Goal: Find contact information: Find contact information

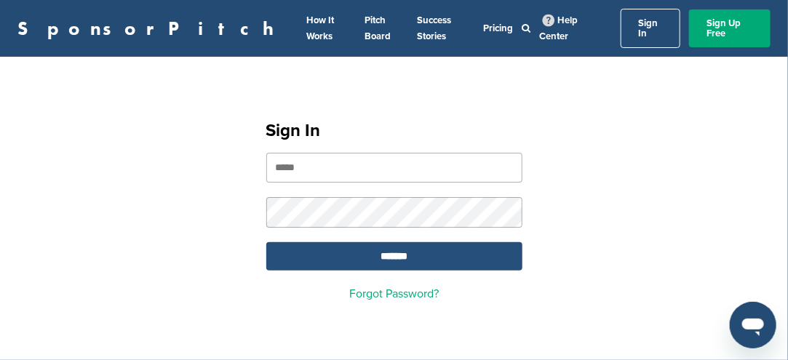
type input "**********"
click at [389, 250] on input "*******" at bounding box center [394, 256] width 256 height 28
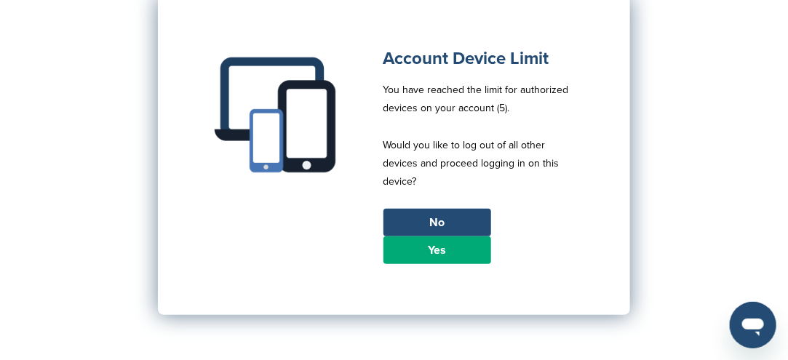
scroll to position [146, 0]
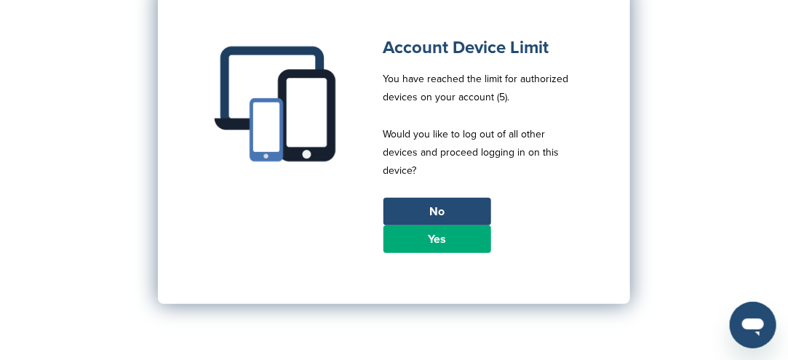
click at [420, 226] on link "Yes" at bounding box center [437, 240] width 108 height 28
click at [414, 233] on link "Yes" at bounding box center [437, 240] width 108 height 28
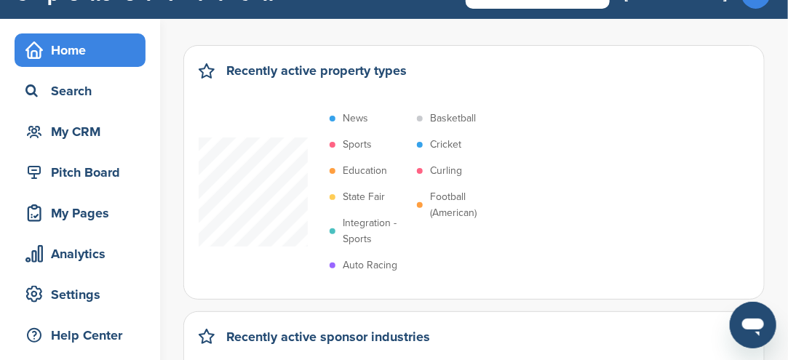
scroll to position [73, 0]
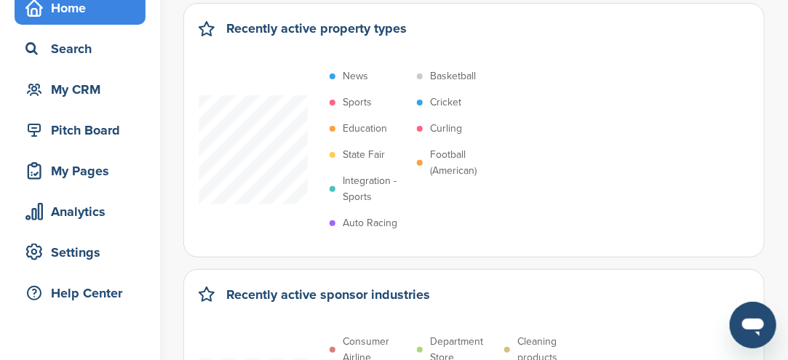
click at [358, 184] on p "Integration - Sports" at bounding box center [376, 189] width 67 height 32
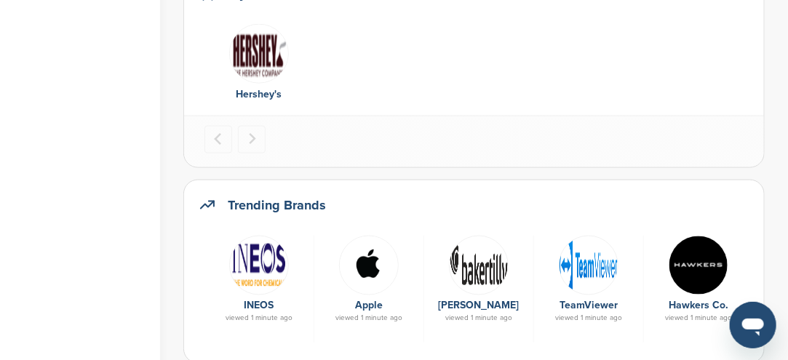
scroll to position [655, 0]
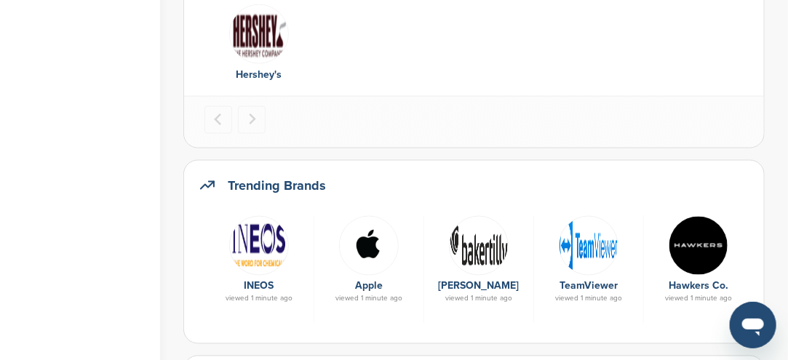
click at [367, 250] on img at bounding box center [369, 246] width 60 height 60
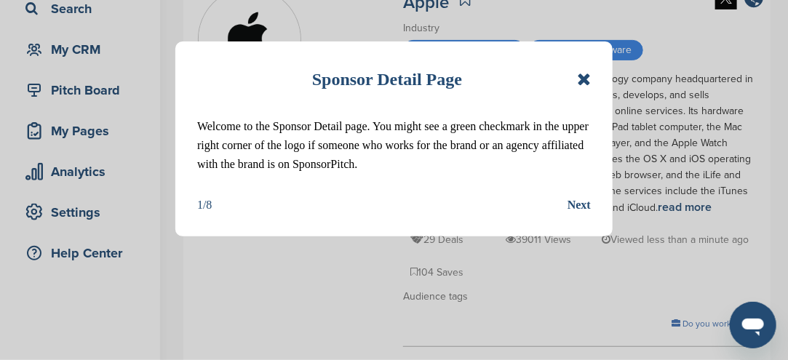
scroll to position [218, 0]
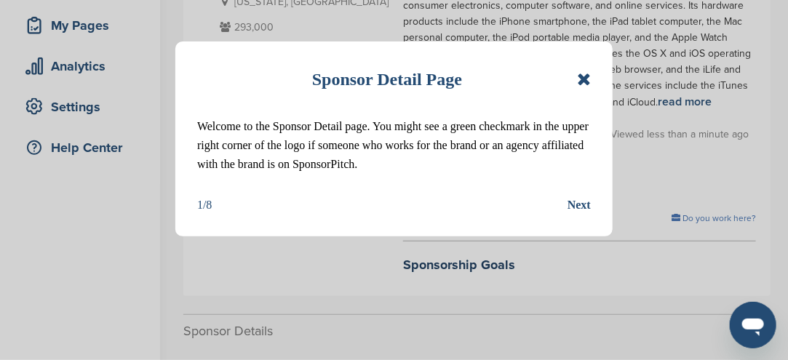
click at [578, 81] on icon at bounding box center [584, 79] width 14 height 17
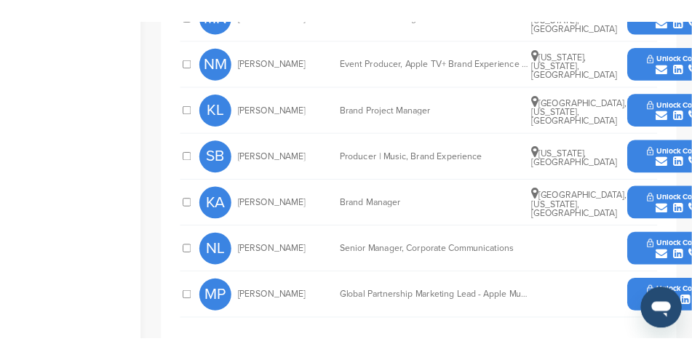
scroll to position [946, 0]
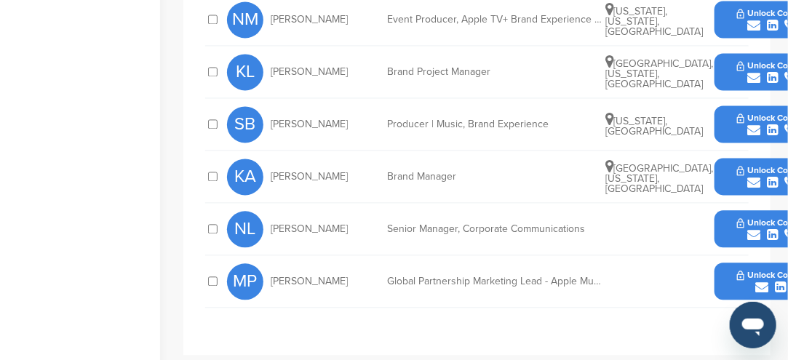
click at [725, 260] on button "Unlock Contact" at bounding box center [773, 282] width 107 height 44
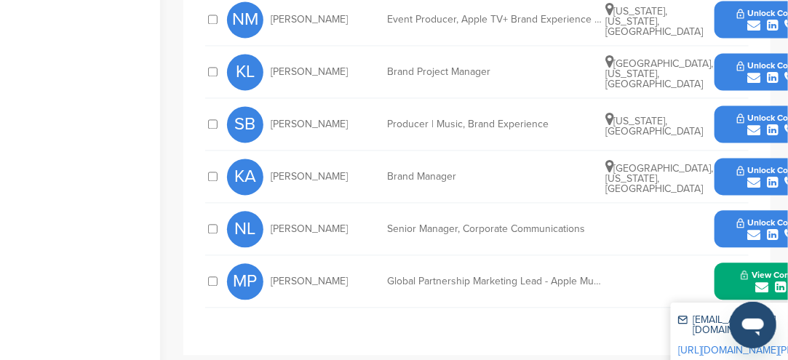
click at [736, 260] on button "View Contact" at bounding box center [772, 282] width 99 height 44
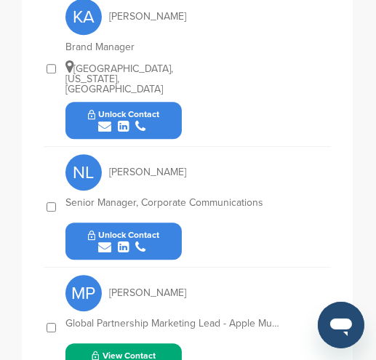
scroll to position [2027, 0]
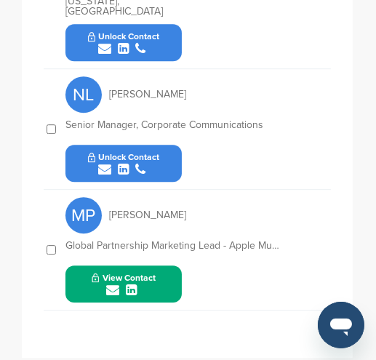
click at [150, 284] on div "submit" at bounding box center [124, 291] width 64 height 14
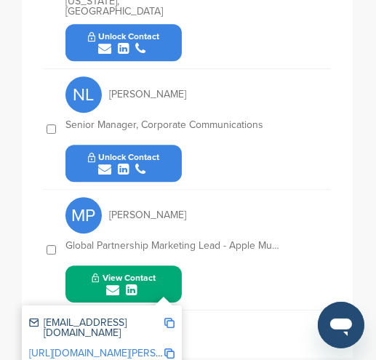
click at [171, 318] on img at bounding box center [169, 323] width 10 height 10
click at [172, 318] on img at bounding box center [169, 323] width 10 height 10
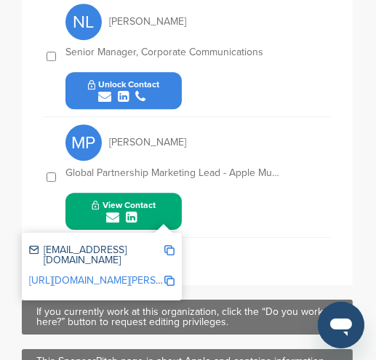
scroll to position [1429, 0]
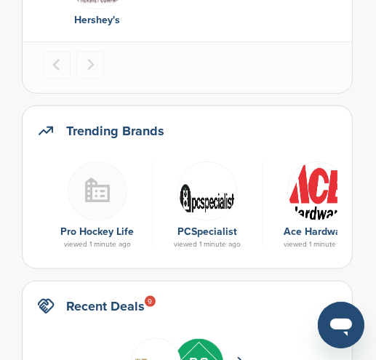
scroll to position [728, 0]
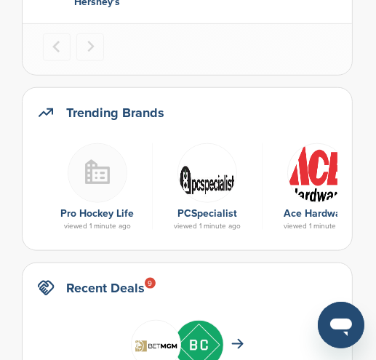
click at [202, 207] on link "PCSpecialist" at bounding box center [208, 213] width 60 height 12
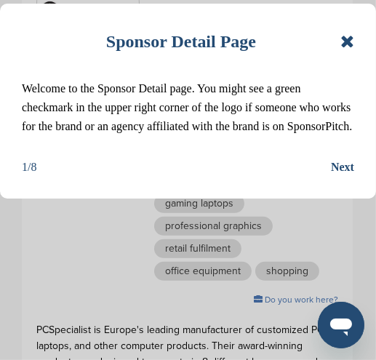
scroll to position [291, 0]
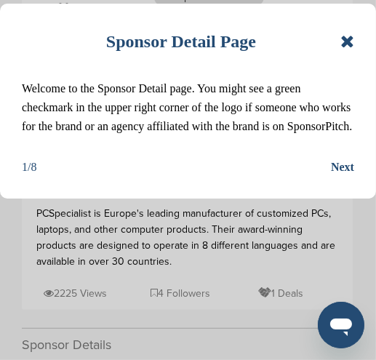
click at [347, 40] on icon at bounding box center [348, 41] width 14 height 17
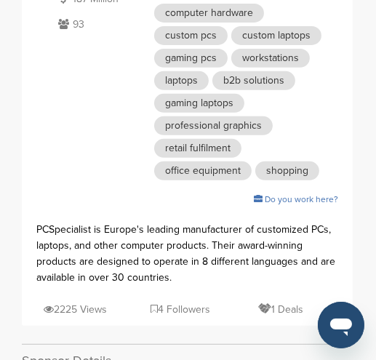
scroll to position [146, 0]
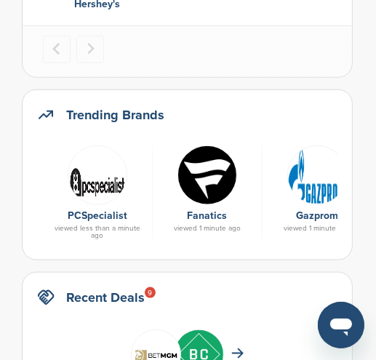
click at [205, 186] on img at bounding box center [208, 176] width 60 height 60
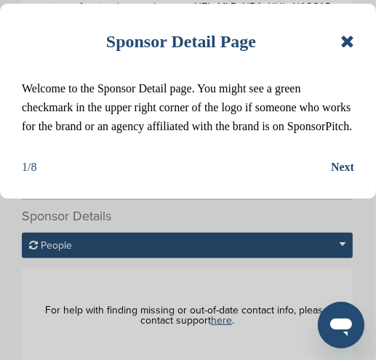
scroll to position [291, 0]
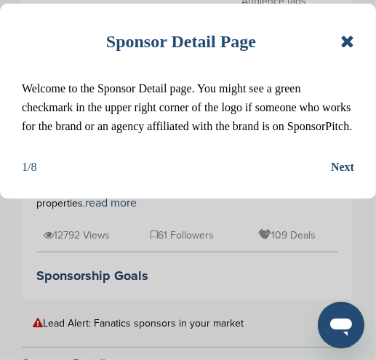
click at [350, 39] on icon at bounding box center [348, 41] width 14 height 17
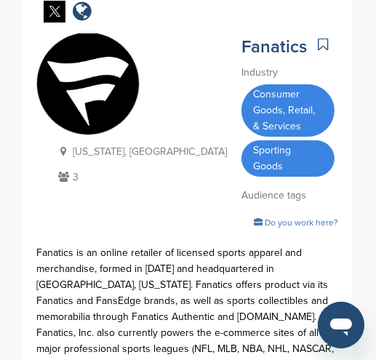
scroll to position [0, 0]
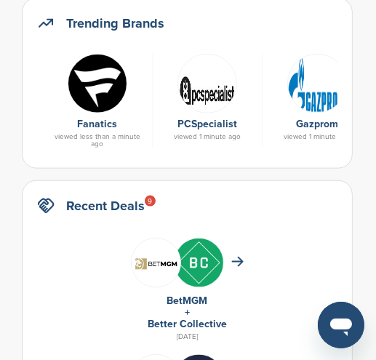
scroll to position [797, 0]
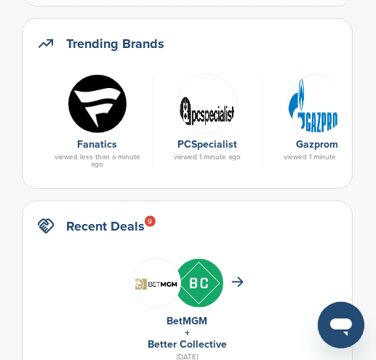
click at [202, 112] on img at bounding box center [208, 104] width 60 height 60
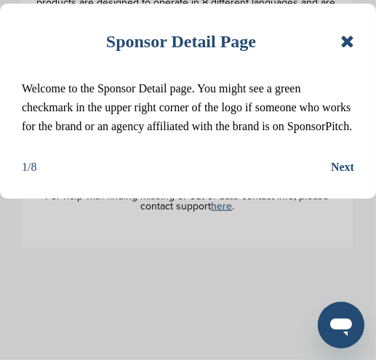
scroll to position [364, 0]
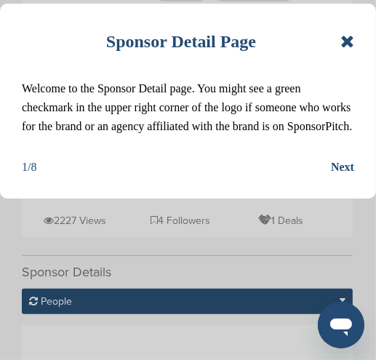
click at [349, 43] on icon at bounding box center [348, 41] width 14 height 17
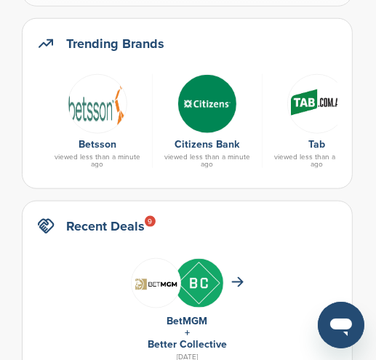
click at [87, 116] on img at bounding box center [98, 104] width 60 height 60
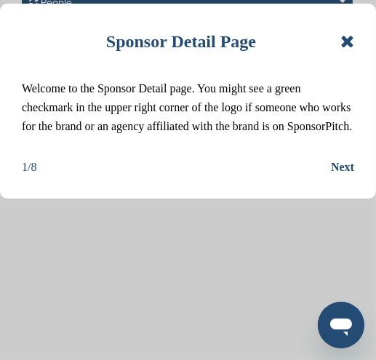
scroll to position [364, 0]
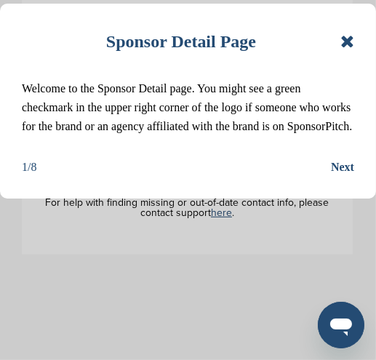
click at [352, 41] on icon at bounding box center [348, 41] width 14 height 17
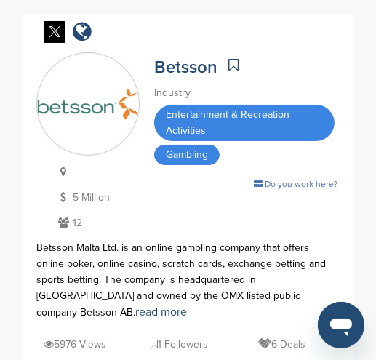
scroll to position [73, 0]
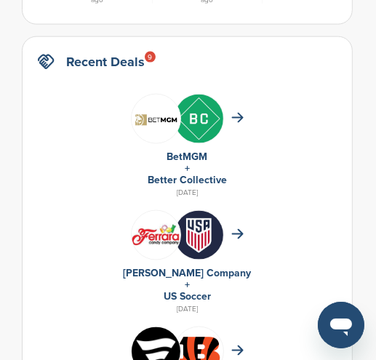
scroll to position [797, 0]
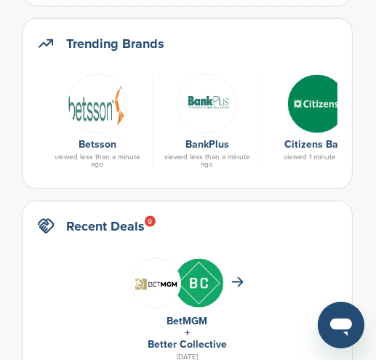
drag, startPoint x: 306, startPoint y: 111, endPoint x: 299, endPoint y: 108, distance: 7.6
click at [306, 111] on img at bounding box center [317, 104] width 60 height 60
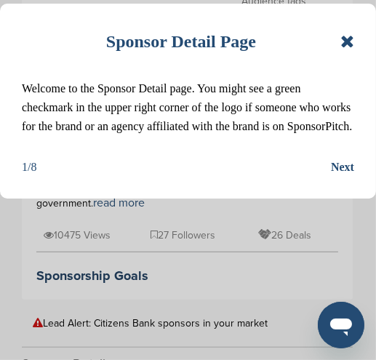
scroll to position [582, 0]
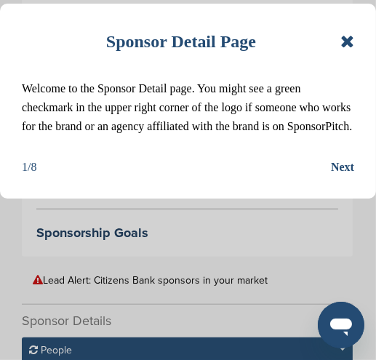
click at [350, 41] on icon at bounding box center [348, 41] width 14 height 17
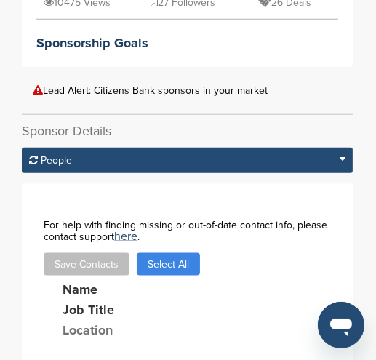
scroll to position [800, 0]
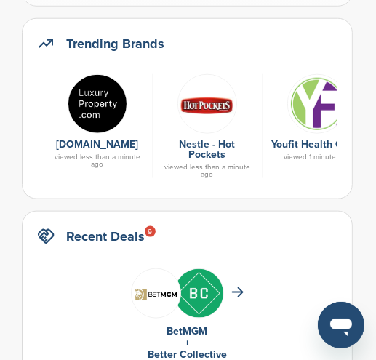
click at [202, 105] on img at bounding box center [208, 104] width 60 height 60
click at [202, 102] on img at bounding box center [208, 104] width 60 height 60
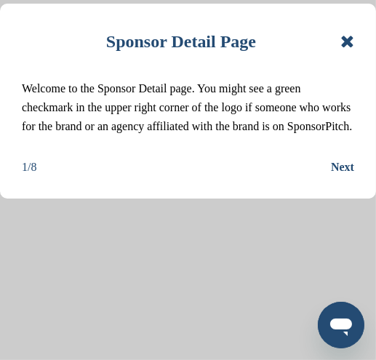
scroll to position [582, 0]
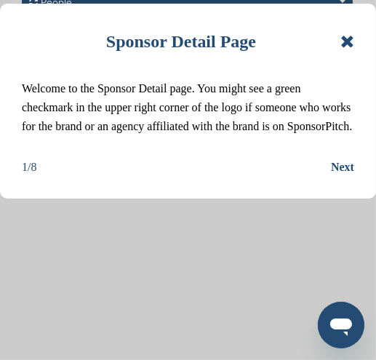
click at [349, 44] on icon at bounding box center [348, 41] width 14 height 17
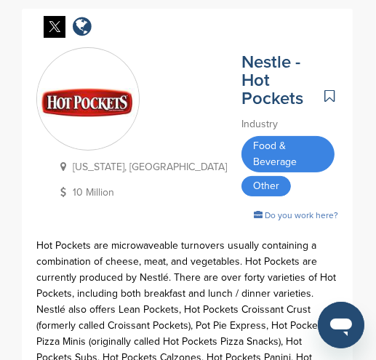
scroll to position [0, 0]
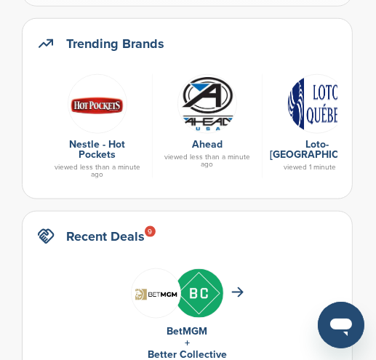
click at [314, 112] on img at bounding box center [317, 104] width 60 height 60
click at [314, 106] on img at bounding box center [317, 104] width 60 height 60
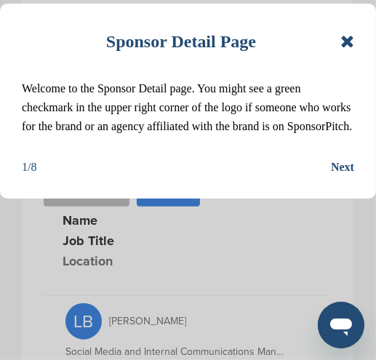
scroll to position [509, 0]
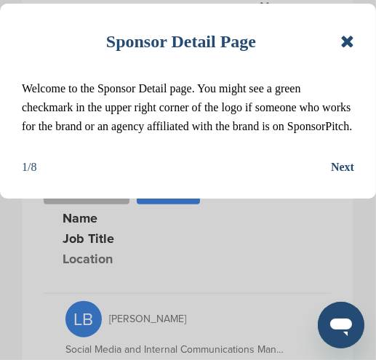
click at [349, 40] on icon at bounding box center [348, 41] width 14 height 17
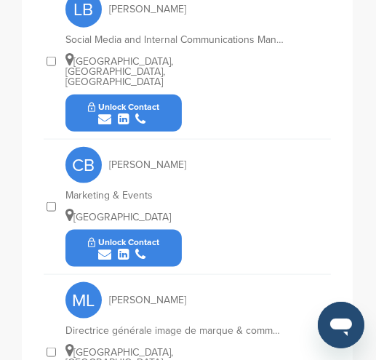
scroll to position [800, 0]
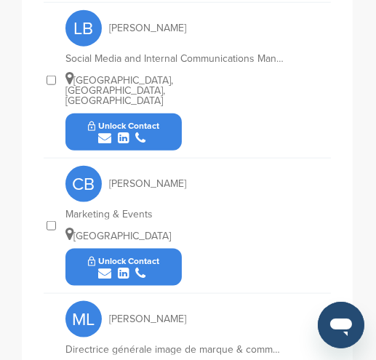
click at [149, 132] on div "submit" at bounding box center [124, 139] width 72 height 14
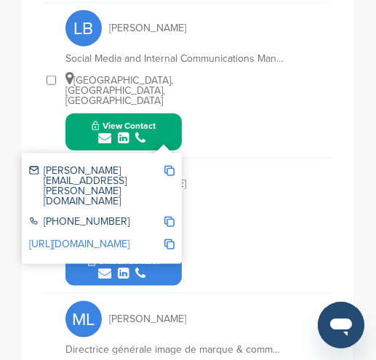
click at [170, 166] on img at bounding box center [169, 171] width 10 height 10
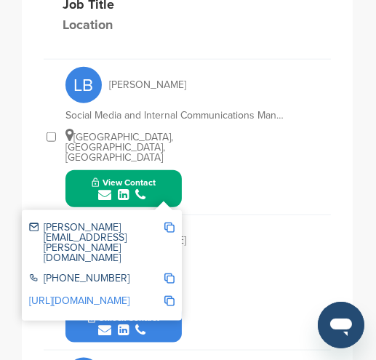
scroll to position [728, 0]
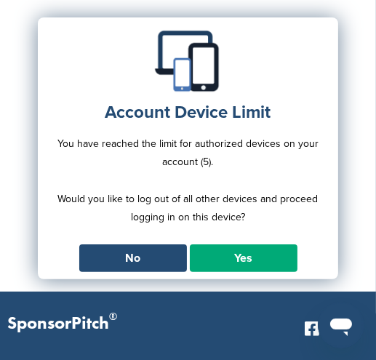
click at [217, 253] on link "Yes" at bounding box center [244, 258] width 108 height 28
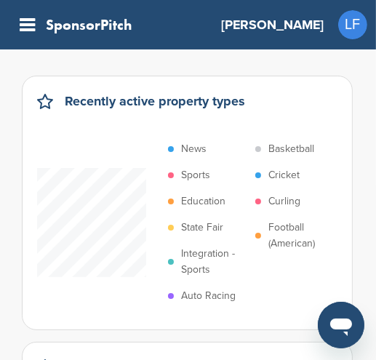
click at [206, 251] on p "Integration - Sports" at bounding box center [214, 262] width 67 height 32
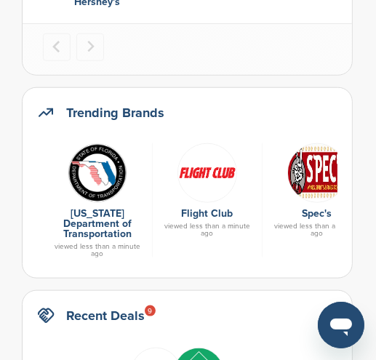
scroll to position [655, 0]
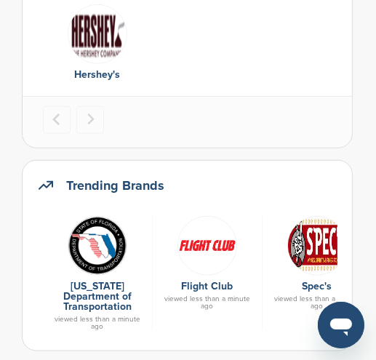
click at [211, 283] on link "Flight Club" at bounding box center [208, 286] width 52 height 12
click at [220, 241] on img at bounding box center [208, 246] width 60 height 60
click at [226, 238] on img at bounding box center [208, 246] width 60 height 60
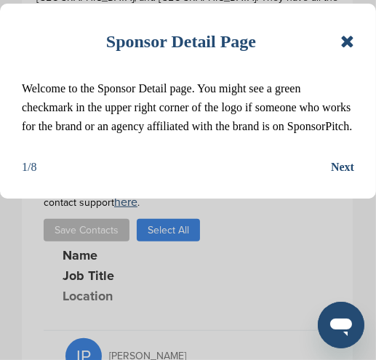
scroll to position [509, 0]
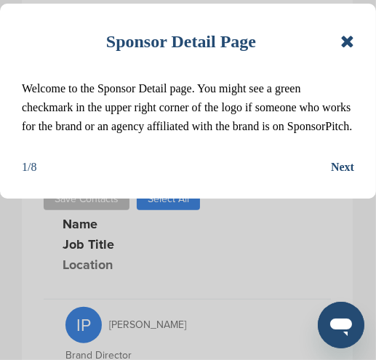
click at [353, 41] on icon at bounding box center [348, 41] width 14 height 17
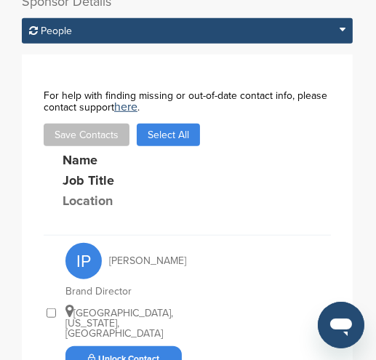
scroll to position [655, 0]
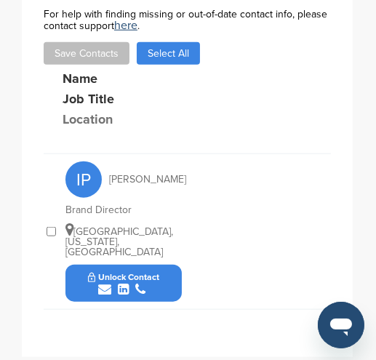
click at [167, 282] on button "Unlock Contact" at bounding box center [124, 284] width 107 height 44
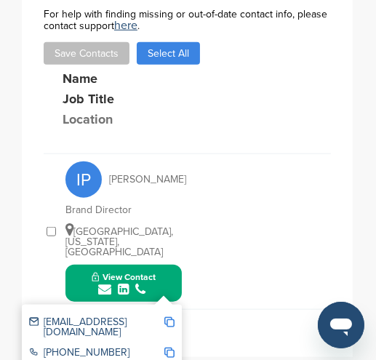
click at [172, 312] on div "[EMAIL_ADDRESS][DOMAIN_NAME]" at bounding box center [102, 327] width 146 height 31
drag, startPoint x: 154, startPoint y: 277, endPoint x: 171, endPoint y: 311, distance: 38.1
click at [171, 317] on img at bounding box center [169, 322] width 10 height 10
click at [170, 308] on span "Copied!" at bounding box center [180, 313] width 32 height 14
click at [172, 317] on img at bounding box center [169, 322] width 10 height 10
